Goal: Find specific page/section: Find specific page/section

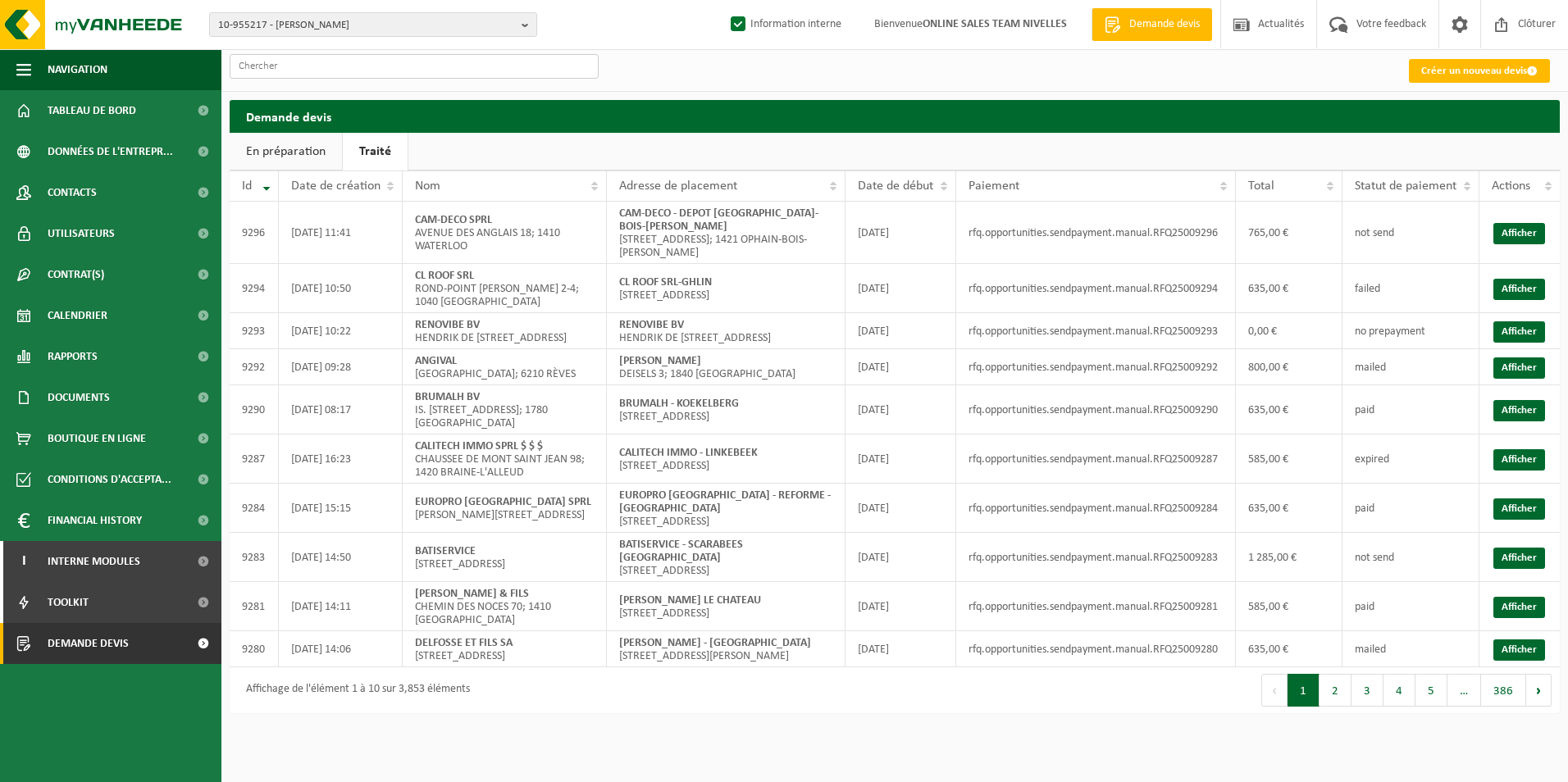
click at [307, 68] on input "text" at bounding box center [414, 66] width 369 height 25
click at [317, 19] on span "10-955217 - VIDETTA CORRADO - NIVELLES" at bounding box center [366, 25] width 297 height 25
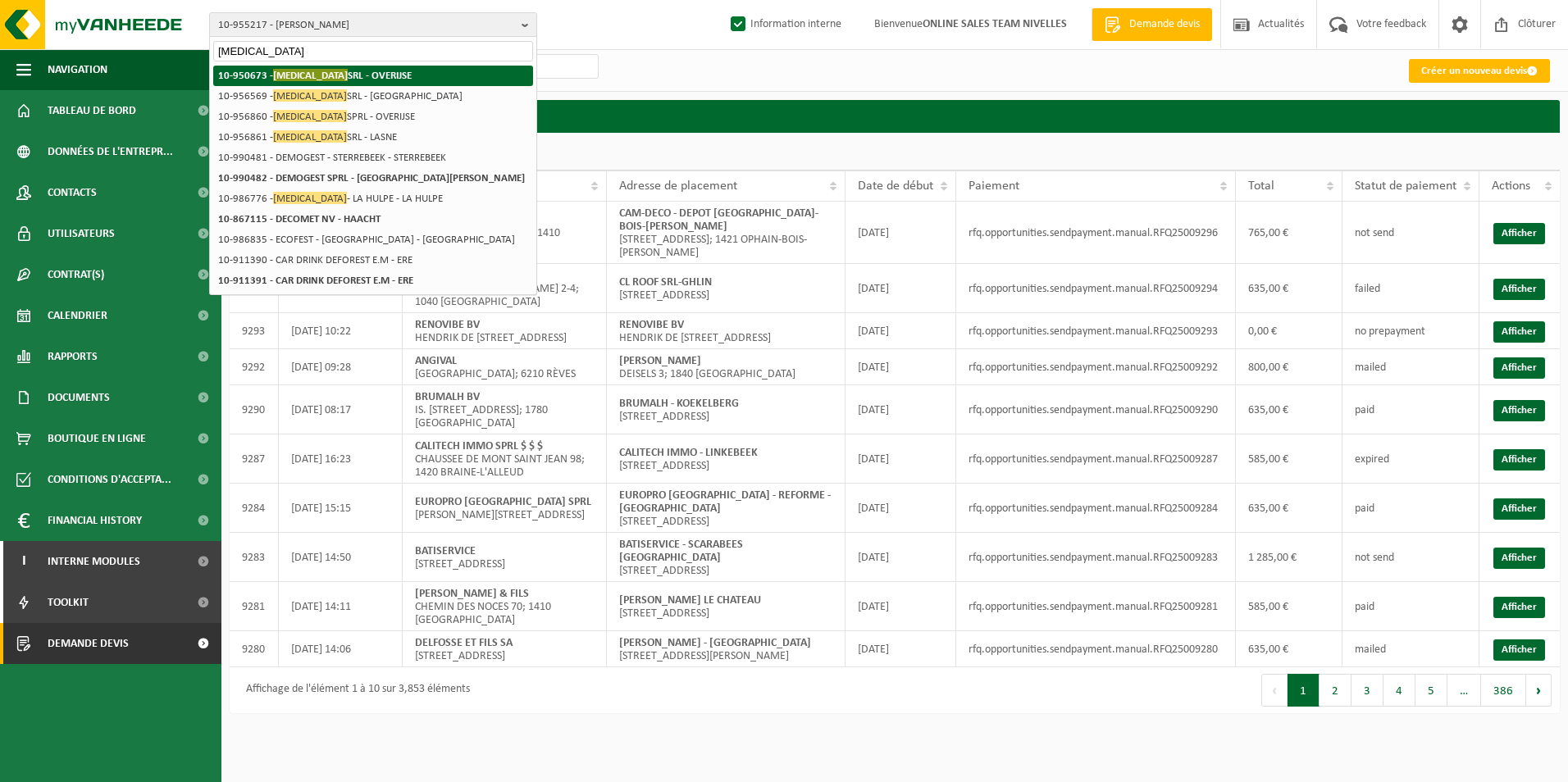
type input "decogest"
click at [360, 74] on strong "10-950673 - DECOGEST SRL - OVERIJSE" at bounding box center [315, 74] width 194 height 13
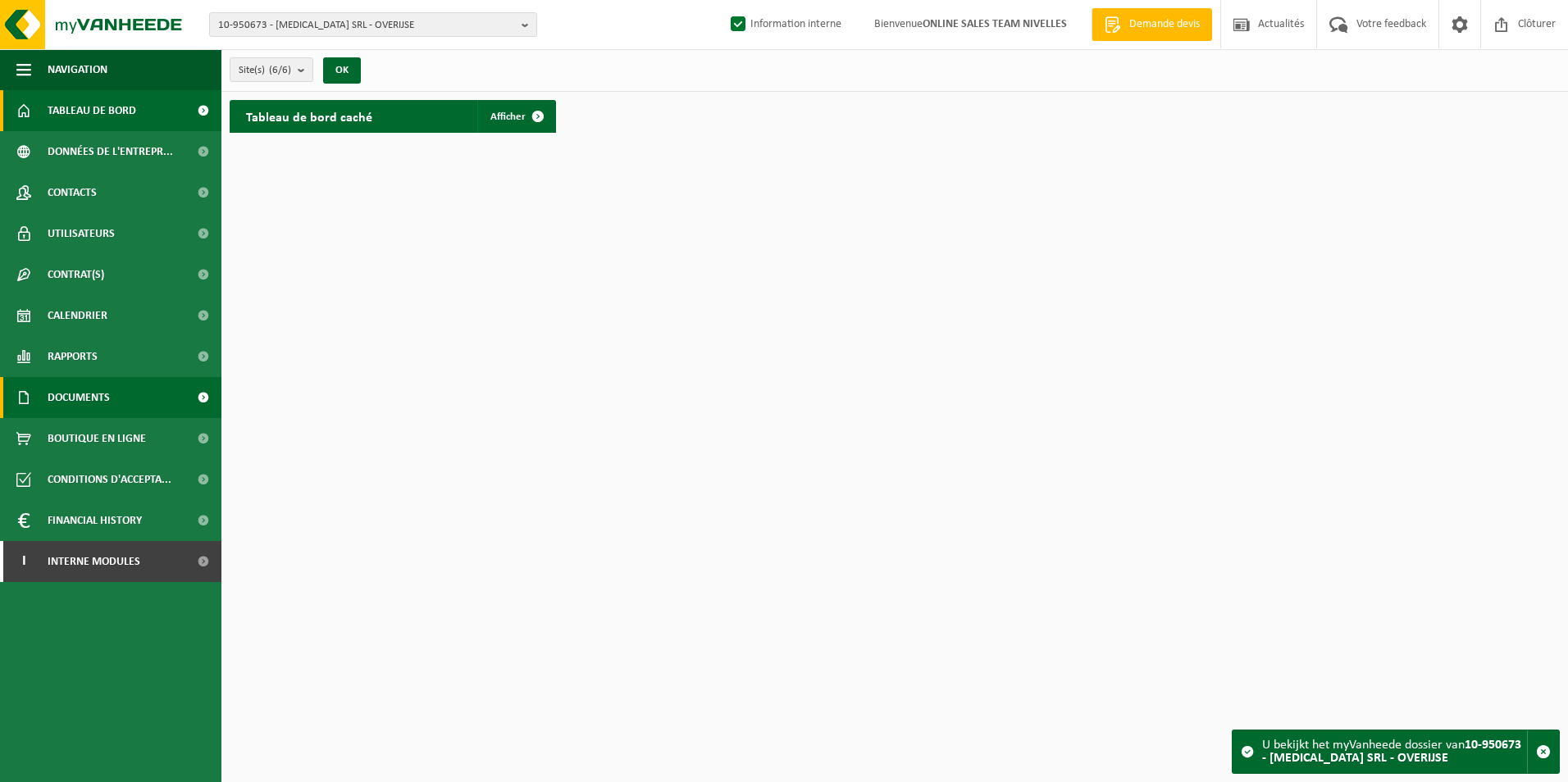
click at [51, 405] on span "Documents" at bounding box center [79, 397] width 63 height 41
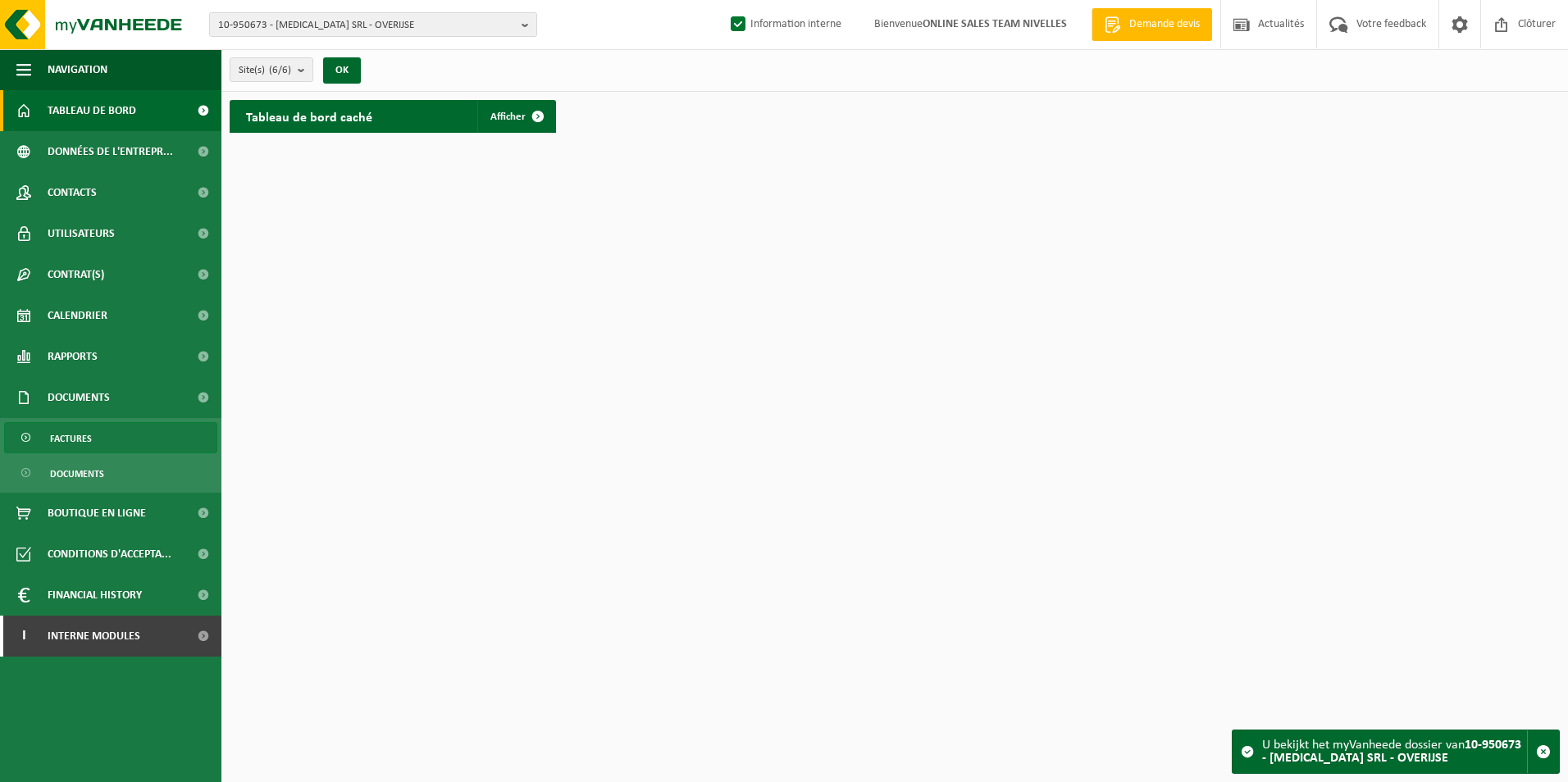
click at [42, 440] on link "Factures" at bounding box center [111, 437] width 213 height 31
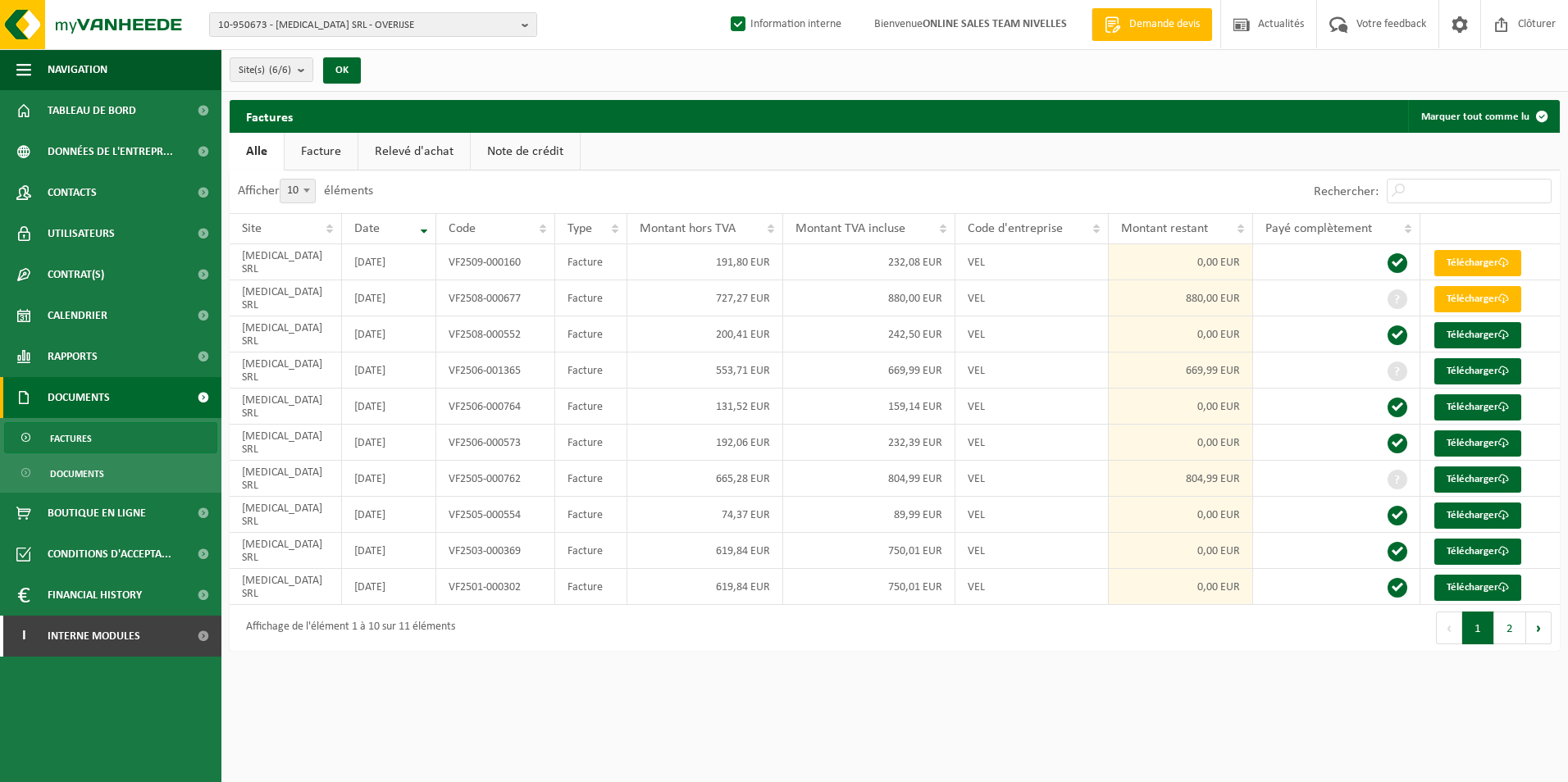
click at [324, 141] on link "Facture" at bounding box center [321, 151] width 73 height 38
click at [1543, 629] on button "Suivant" at bounding box center [1539, 627] width 25 height 33
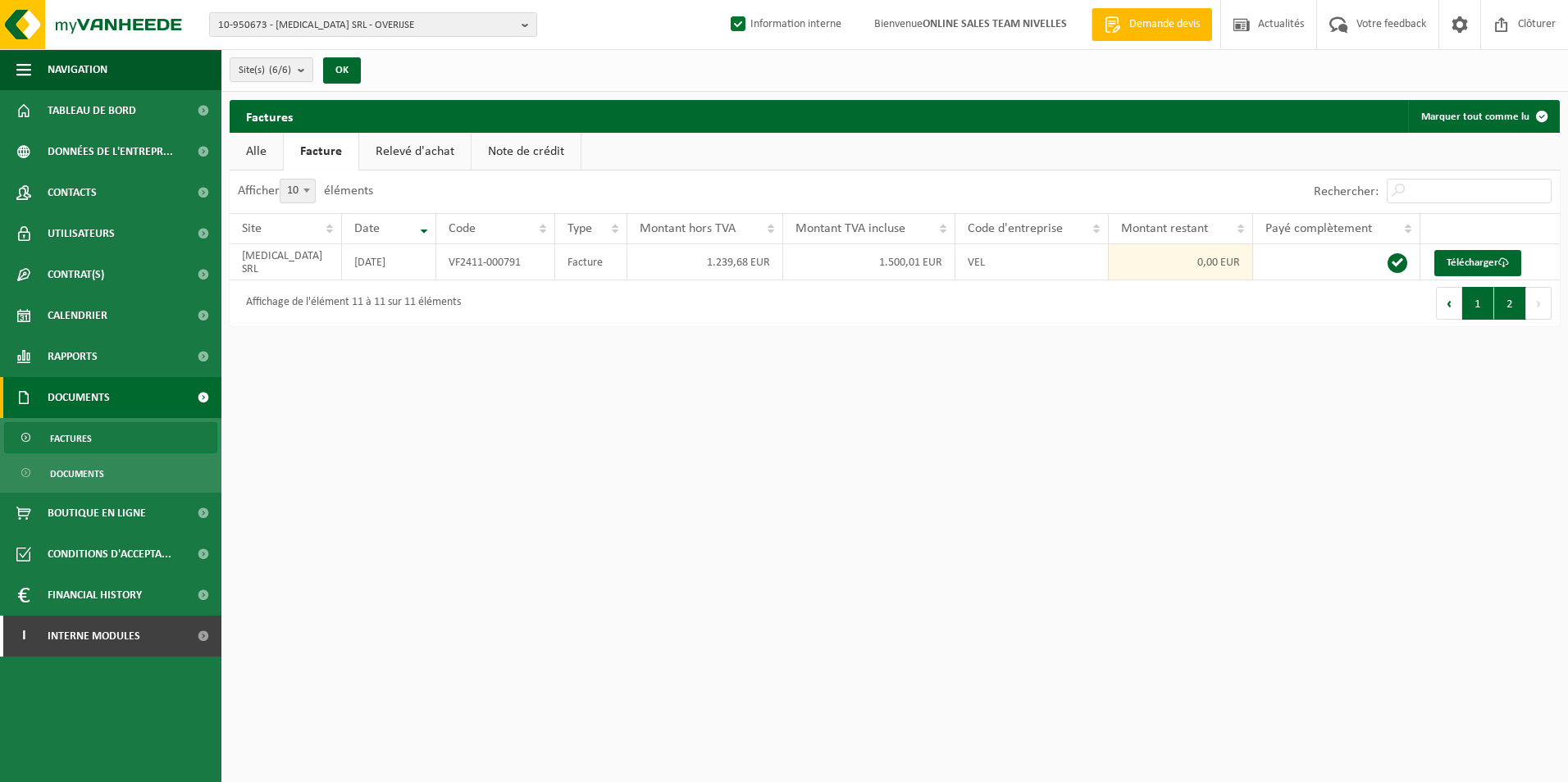
click at [1477, 303] on button "1" at bounding box center [1478, 303] width 32 height 33
